Goal: Task Accomplishment & Management: Use online tool/utility

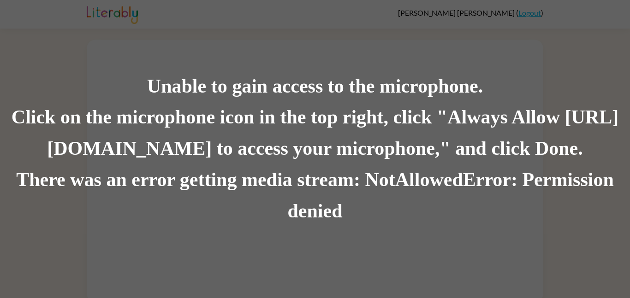
click at [286, 145] on div "Click on the microphone icon in the top right, click "Always Allow [URL][DOMAIN…" at bounding box center [315, 133] width 630 height 63
click at [400, 171] on div "There was an error getting media stream: NotAllowedError: Permission denied" at bounding box center [315, 196] width 630 height 63
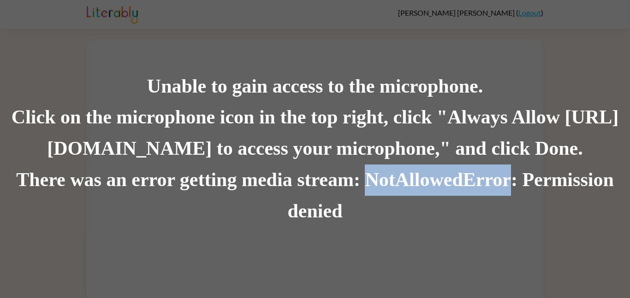
click at [400, 171] on div "There was an error getting media stream: NotAllowedError: Permission denied" at bounding box center [315, 196] width 630 height 63
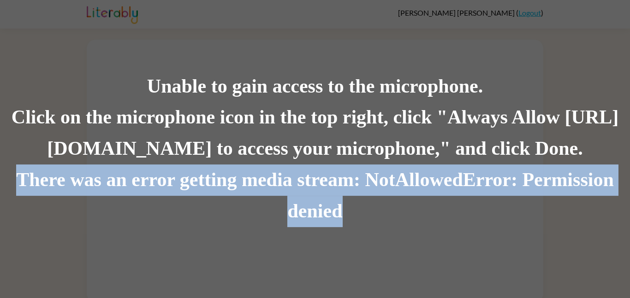
click at [400, 171] on div "There was an error getting media stream: NotAllowedError: Permission denied" at bounding box center [315, 196] width 630 height 63
click at [391, 182] on div "There was an error getting media stream: NotAllowedError: Permission denied" at bounding box center [315, 196] width 630 height 63
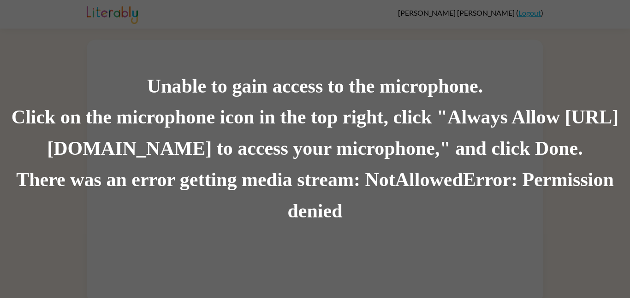
click at [386, 133] on div "Click on the microphone icon in the top right, click "Always Allow [URL][DOMAIN…" at bounding box center [315, 133] width 630 height 63
click at [386, 119] on div "Click on the microphone icon in the top right, click "Always Allow [URL][DOMAIN…" at bounding box center [315, 133] width 630 height 63
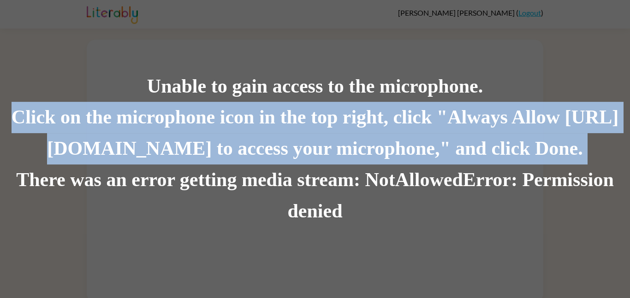
click at [386, 119] on div "Click on the microphone icon in the top right, click "Always Allow [URL][DOMAIN…" at bounding box center [315, 133] width 630 height 63
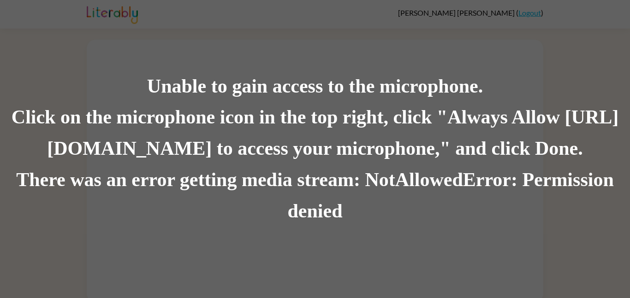
click at [386, 119] on div "Click on the microphone icon in the top right, click "Always Allow [URL][DOMAIN…" at bounding box center [315, 133] width 630 height 63
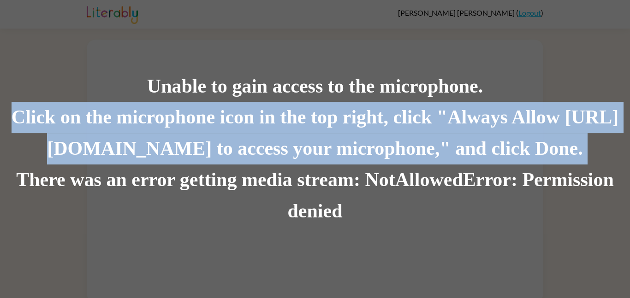
click at [386, 119] on div "Click on the microphone icon in the top right, click "Always Allow [URL][DOMAIN…" at bounding box center [315, 133] width 630 height 63
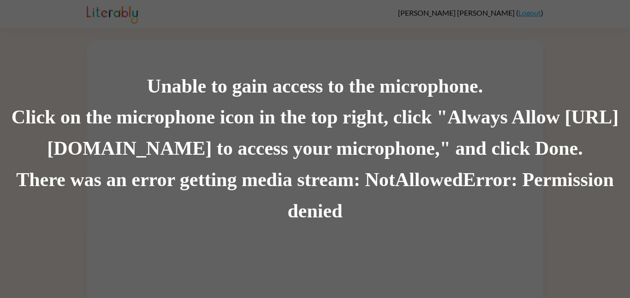
click at [386, 119] on div "Click on the microphone icon in the top right, click "Always Allow [URL][DOMAIN…" at bounding box center [315, 133] width 630 height 63
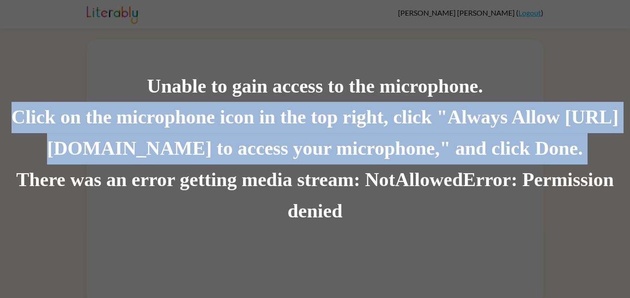
click at [386, 119] on div "Click on the microphone icon in the top right, click "Always Allow [URL][DOMAIN…" at bounding box center [315, 133] width 630 height 63
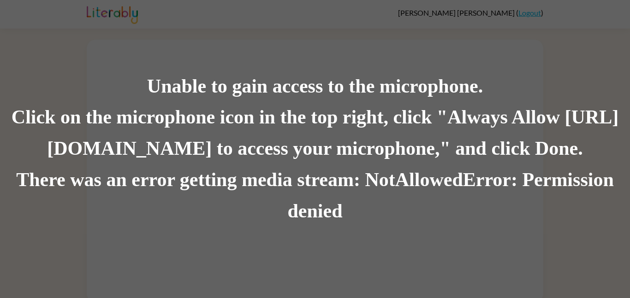
click at [386, 119] on div "Click on the microphone icon in the top right, click "Always Allow [URL][DOMAIN…" at bounding box center [315, 133] width 630 height 63
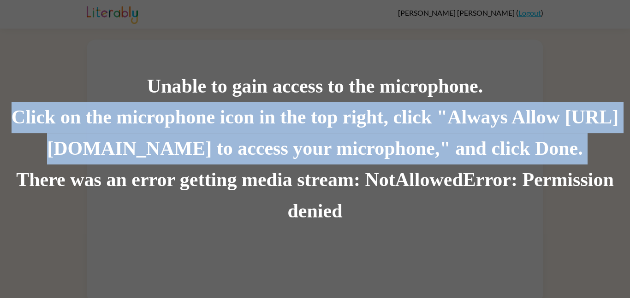
click at [386, 119] on div "Click on the microphone icon in the top right, click "Always Allow [URL][DOMAIN…" at bounding box center [315, 133] width 630 height 63
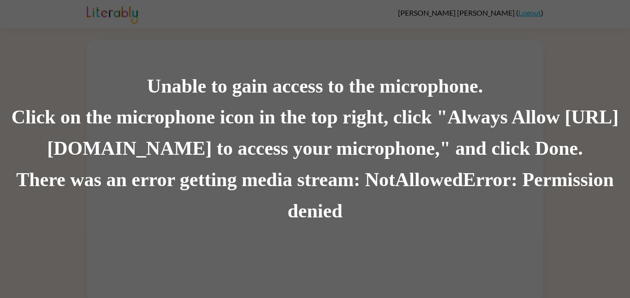
click at [386, 119] on div "Click on the microphone icon in the top right, click "Always Allow [URL][DOMAIN…" at bounding box center [315, 133] width 630 height 63
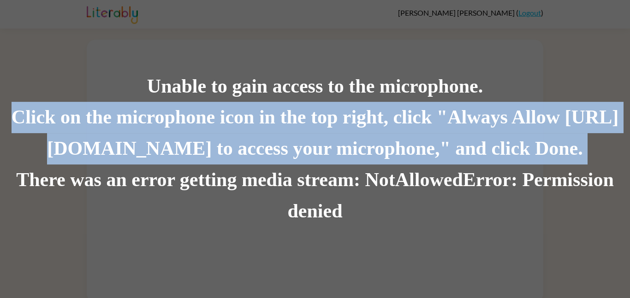
click at [386, 119] on div "Click on the microphone icon in the top right, click "Always Allow [URL][DOMAIN…" at bounding box center [315, 133] width 630 height 63
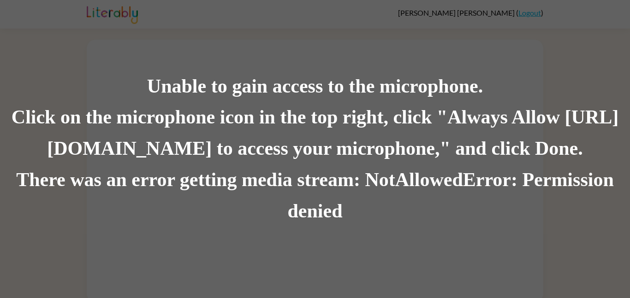
click at [386, 119] on div "Click on the microphone icon in the top right, click "Always Allow [URL][DOMAIN…" at bounding box center [315, 133] width 630 height 63
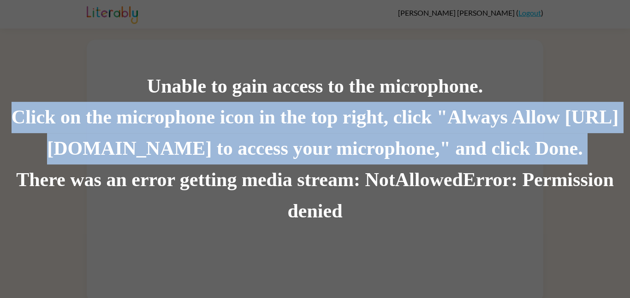
click at [386, 119] on div "Click on the microphone icon in the top right, click "Always Allow [URL][DOMAIN…" at bounding box center [315, 133] width 630 height 63
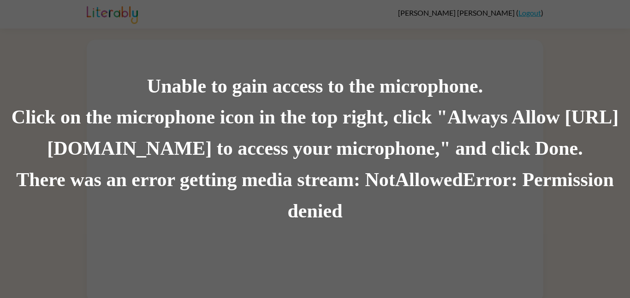
click at [386, 119] on div "Click on the microphone icon in the top right, click "Always Allow [URL][DOMAIN…" at bounding box center [315, 133] width 630 height 63
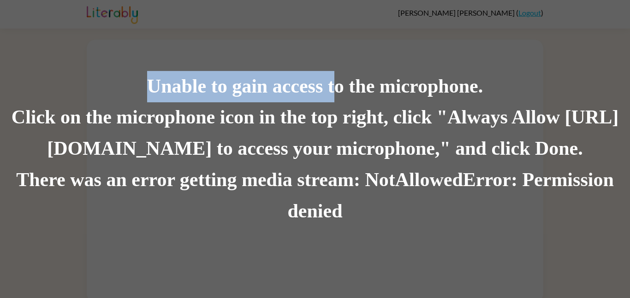
drag, startPoint x: 334, startPoint y: 90, endPoint x: 277, endPoint y: 31, distance: 82.2
click at [277, 31] on div "Unable to gain access to the microphone. Click on the microphone icon in the to…" at bounding box center [315, 149] width 630 height 298
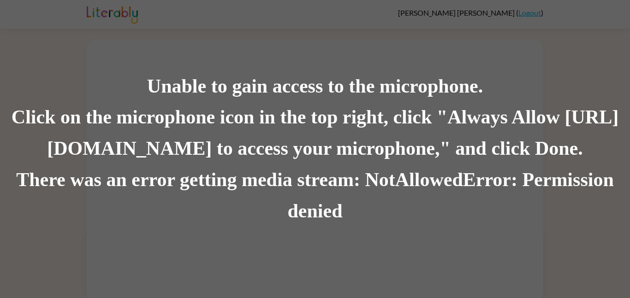
click at [251, 25] on div "Unable to gain access to the microphone. Click on the microphone icon in the to…" at bounding box center [315, 149] width 630 height 298
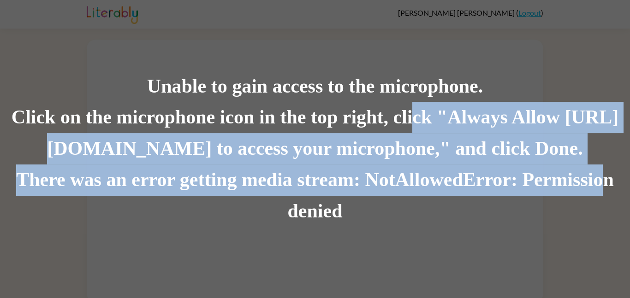
drag, startPoint x: 609, startPoint y: 181, endPoint x: 434, endPoint y: 103, distance: 192.3
click at [434, 103] on div "Unable to gain access to the microphone. Click on the microphone icon in the to…" at bounding box center [315, 149] width 630 height 157
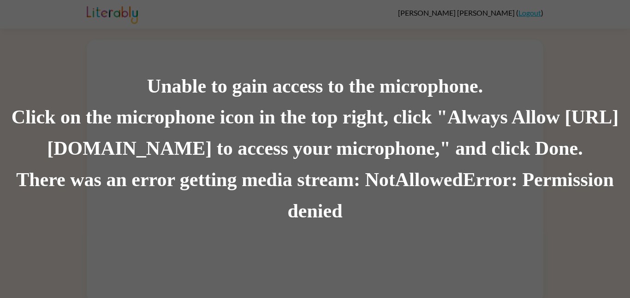
click at [477, 46] on div "Unable to gain access to the microphone. Click on the microphone icon in the to…" at bounding box center [315, 149] width 630 height 298
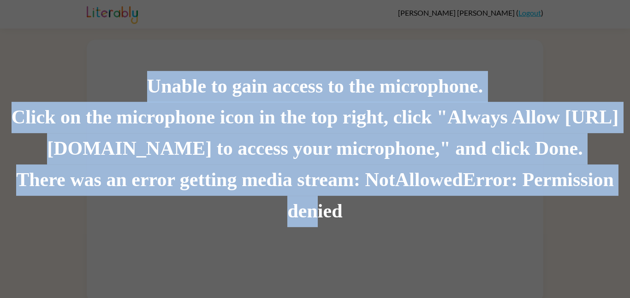
drag, startPoint x: 319, startPoint y: 212, endPoint x: 143, endPoint y: 65, distance: 229.3
click at [143, 65] on div "Unable to gain access to the microphone. Click on the microphone icon in the to…" at bounding box center [315, 149] width 630 height 298
click at [149, 85] on div "Unable to gain access to the microphone." at bounding box center [315, 86] width 630 height 31
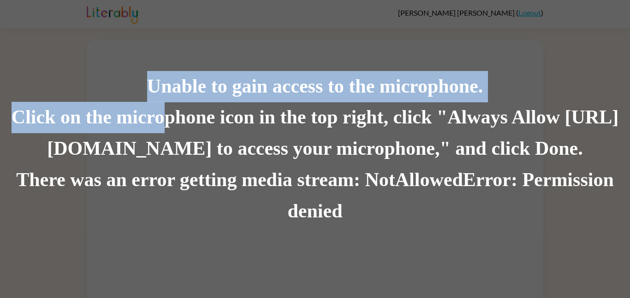
drag, startPoint x: 196, startPoint y: 128, endPoint x: 81, endPoint y: 75, distance: 126.1
click at [81, 75] on div "Unable to gain access to the microphone. Click on the microphone icon in the to…" at bounding box center [315, 149] width 630 height 157
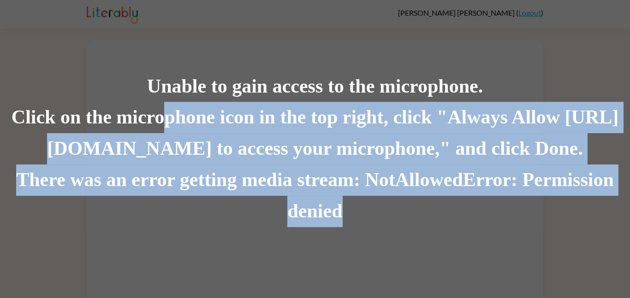
drag, startPoint x: 515, startPoint y: 201, endPoint x: 191, endPoint y: 110, distance: 336.5
click at [191, 110] on div "Unable to gain access to the microphone. Click on the microphone icon in the to…" at bounding box center [315, 149] width 630 height 157
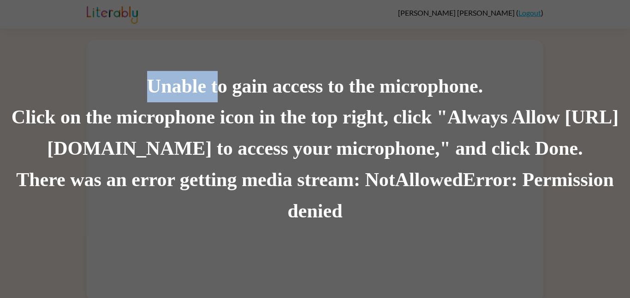
drag, startPoint x: 220, startPoint y: 82, endPoint x: 66, endPoint y: 45, distance: 158.3
click at [66, 45] on div "Unable to gain access to the microphone. Click on the microphone icon in the to…" at bounding box center [315, 149] width 630 height 298
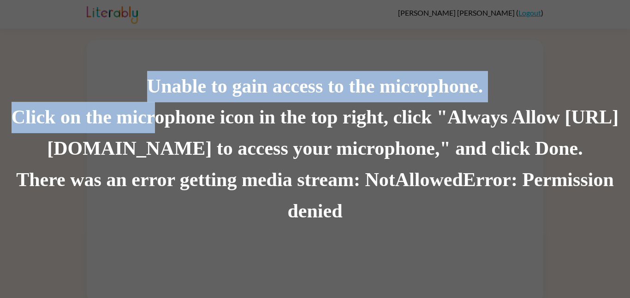
drag, startPoint x: 180, startPoint y: 112, endPoint x: 133, endPoint y: 87, distance: 53.5
click at [133, 87] on div "Unable to gain access to the microphone. Click on the microphone icon in the to…" at bounding box center [315, 149] width 630 height 157
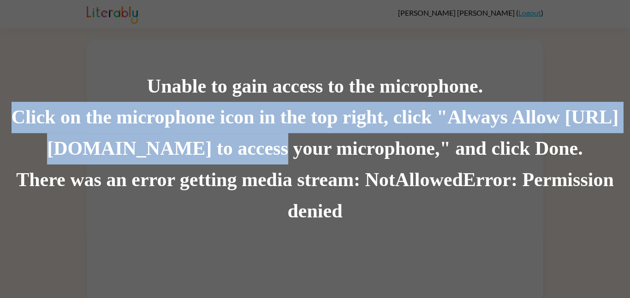
drag, startPoint x: 267, startPoint y: 152, endPoint x: 0, endPoint y: 109, distance: 270.2
click at [0, 109] on div "Click on the microphone icon in the top right, click "Always Allow [URL][DOMAIN…" at bounding box center [315, 133] width 630 height 63
